Goal: Register for event/course

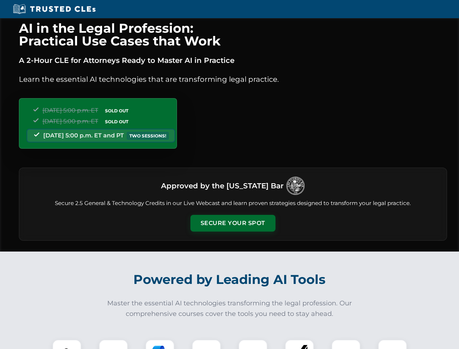
click at [232, 223] on button "Secure Your Spot" at bounding box center [232, 223] width 85 height 17
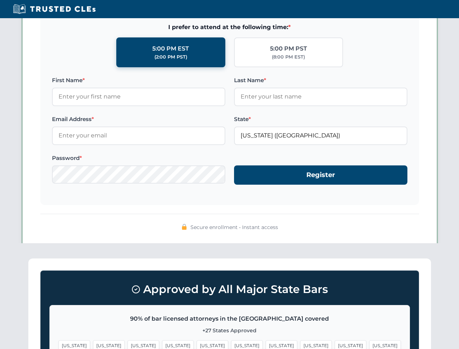
click at [265, 344] on span "[US_STATE]" at bounding box center [281, 345] width 32 height 11
click at [334, 344] on span "[US_STATE]" at bounding box center [350, 345] width 32 height 11
